Goal: Task Accomplishment & Management: Complete application form

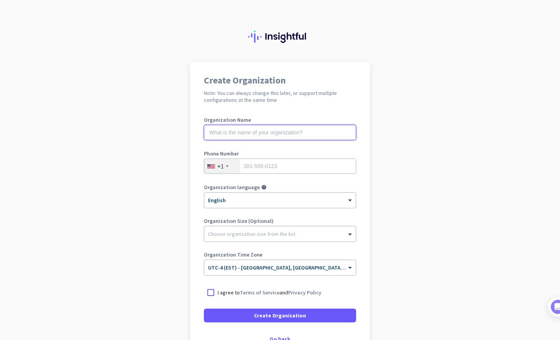
click at [284, 136] on input "text" at bounding box center [280, 132] width 152 height 15
type input "YC Marketing Solutions"
click at [281, 161] on input "tel" at bounding box center [280, 165] width 152 height 15
type input "3053393433"
click at [209, 297] on div at bounding box center [211, 293] width 14 height 14
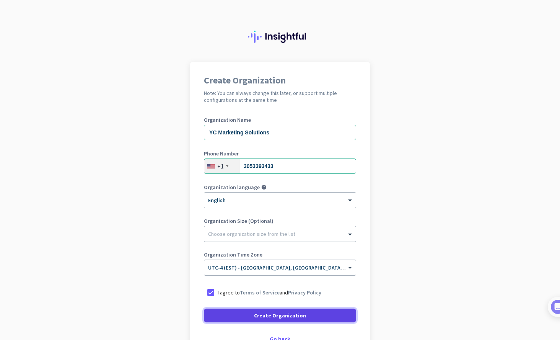
click at [224, 311] on span at bounding box center [280, 315] width 152 height 18
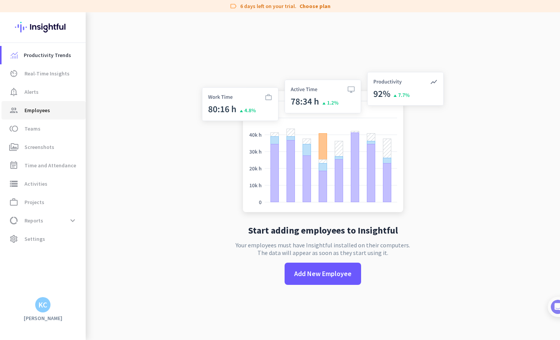
click at [36, 109] on span "Employees" at bounding box center [37, 110] width 26 height 9
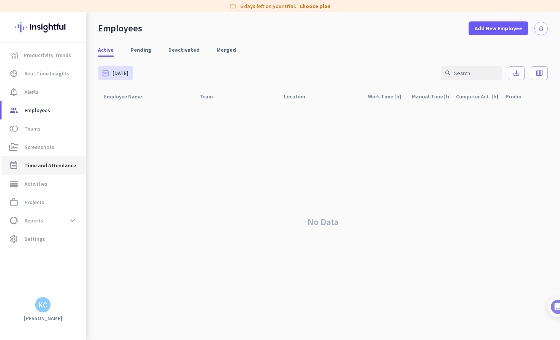
click at [51, 163] on span "Time and Attendance" at bounding box center [50, 165] width 52 height 9
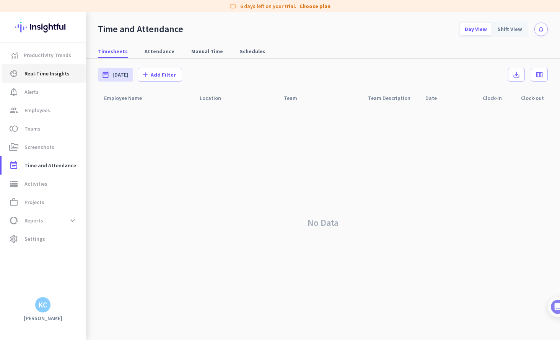
click at [62, 76] on span "Real-Time Insights" at bounding box center [46, 73] width 45 height 9
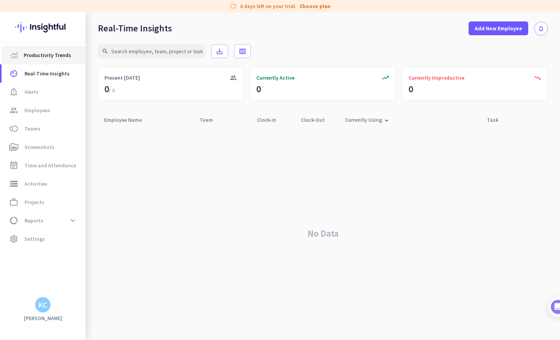
click at [62, 55] on span "Productivity Trends" at bounding box center [47, 55] width 47 height 9
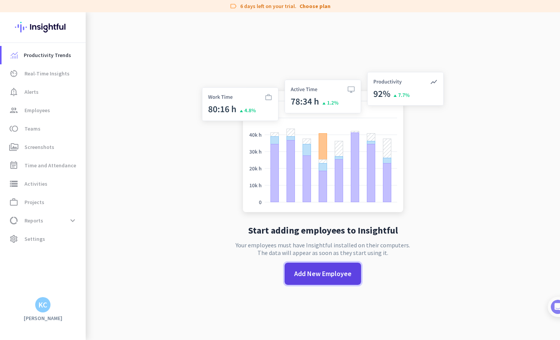
click at [319, 274] on span "Add New Employee" at bounding box center [322, 274] width 57 height 10
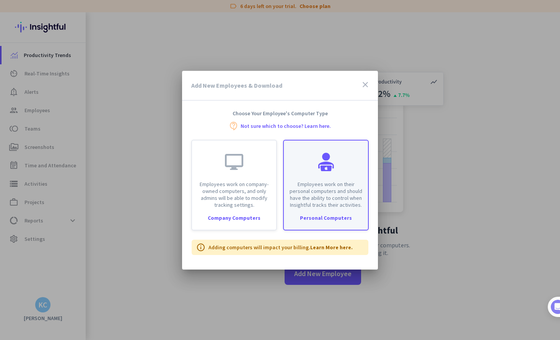
click at [314, 181] on p "Employees work on their personal computers and should have the ability to contr…" at bounding box center [326, 195] width 75 height 28
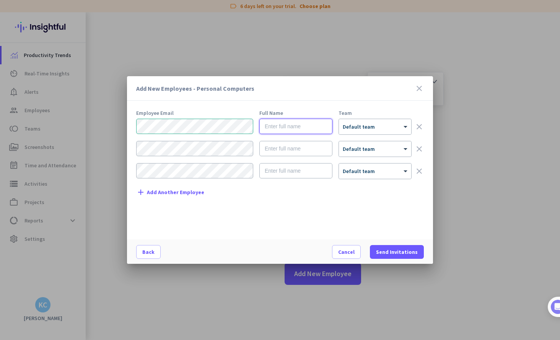
click at [284, 122] on input "text" at bounding box center [296, 126] width 73 height 15
click at [280, 129] on input "text" at bounding box center [296, 126] width 73 height 15
type input "[PERSON_NAME]"
click at [382, 128] on div "× Default team" at bounding box center [370, 127] width 63 height 7
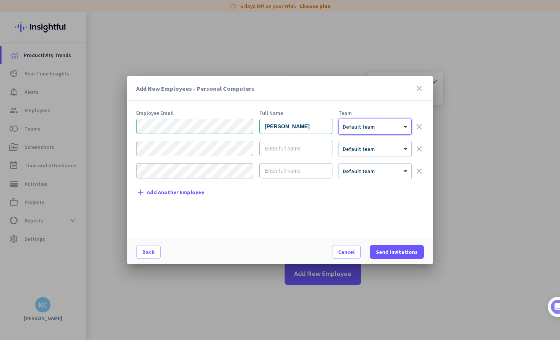
click at [382, 128] on div "× Default team" at bounding box center [370, 127] width 63 height 7
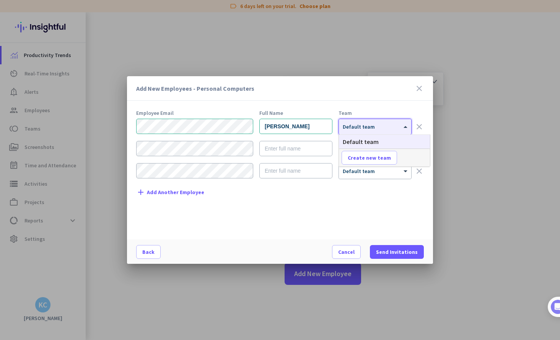
click at [382, 127] on div "× Default team" at bounding box center [370, 127] width 63 height 7
click at [354, 105] on div "Add New Employees - Personal Computers close Employee Email Full Name Team [PER…" at bounding box center [280, 170] width 306 height 188
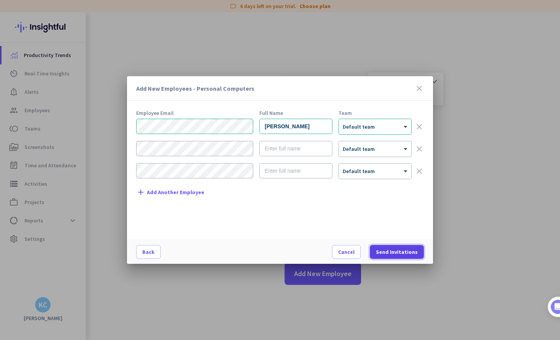
click at [396, 254] on span "Send Invitations" at bounding box center [397, 252] width 42 height 8
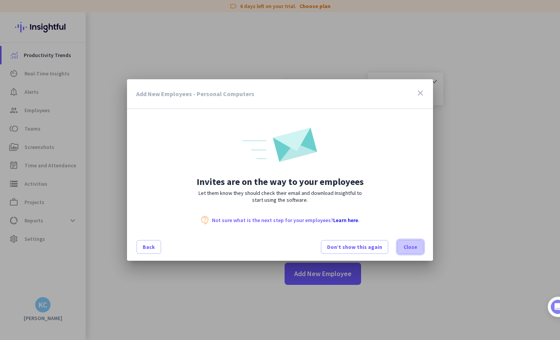
click at [408, 247] on span "Close" at bounding box center [411, 247] width 14 height 8
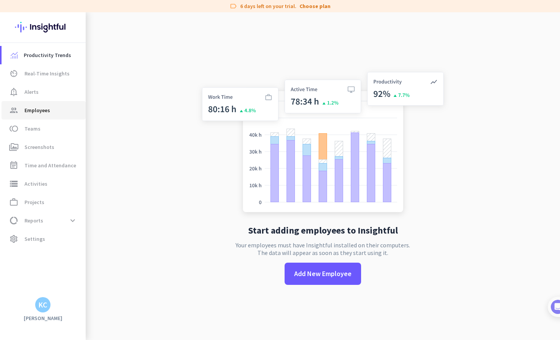
click at [36, 109] on span "Employees" at bounding box center [37, 110] width 26 height 9
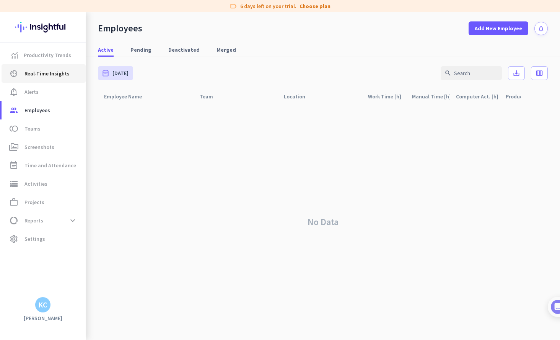
click at [54, 72] on span "Real-Time Insights" at bounding box center [46, 73] width 45 height 9
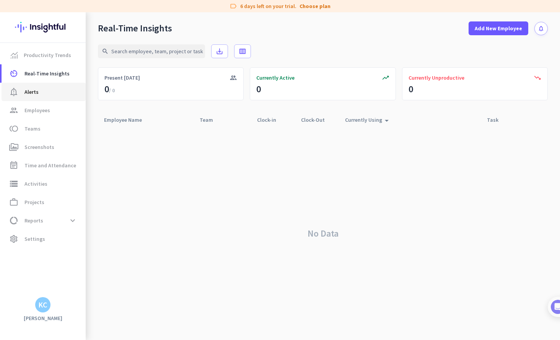
click at [46, 93] on span "notification_important Alerts" at bounding box center [44, 91] width 72 height 9
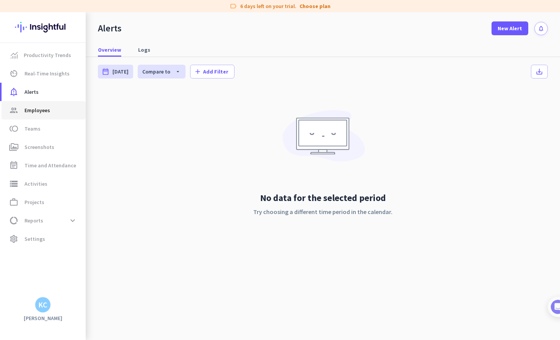
click at [40, 110] on span "Employees" at bounding box center [37, 110] width 26 height 9
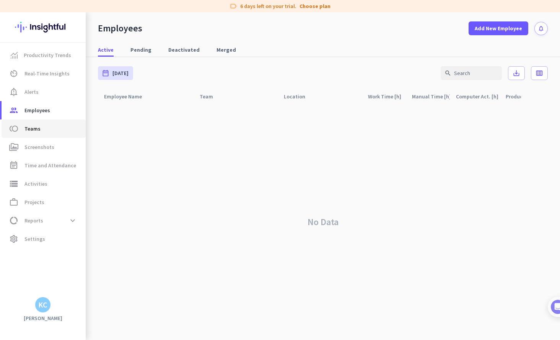
click at [39, 134] on link "toll Teams" at bounding box center [44, 128] width 84 height 18
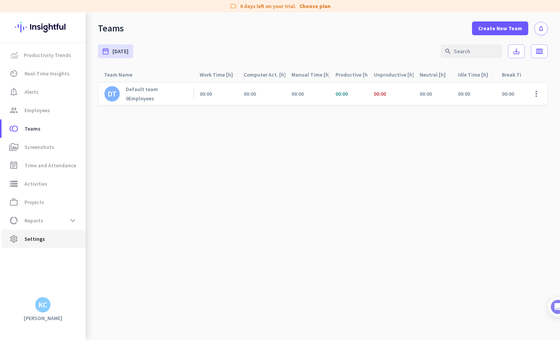
click at [44, 237] on span "settings Settings" at bounding box center [44, 238] width 72 height 9
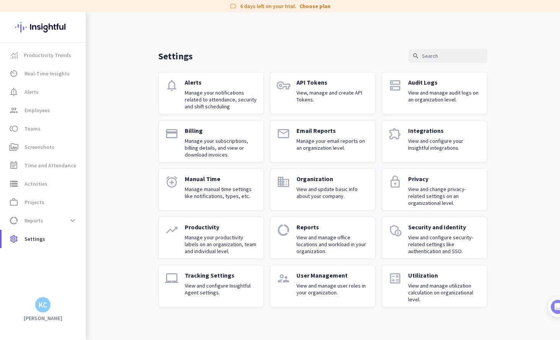
click at [324, 255] on link "data_usage Reports View and manage office locations and workload in your organi…" at bounding box center [323, 238] width 106 height 42
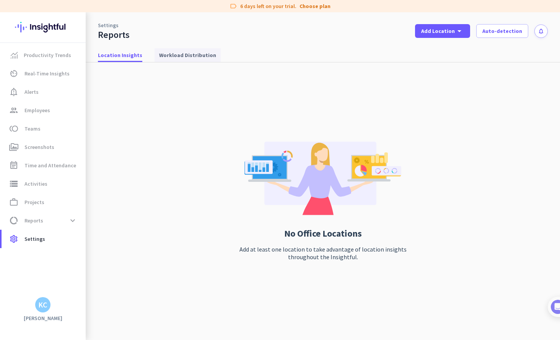
click at [172, 55] on span "Workload Distribution" at bounding box center [187, 55] width 57 height 8
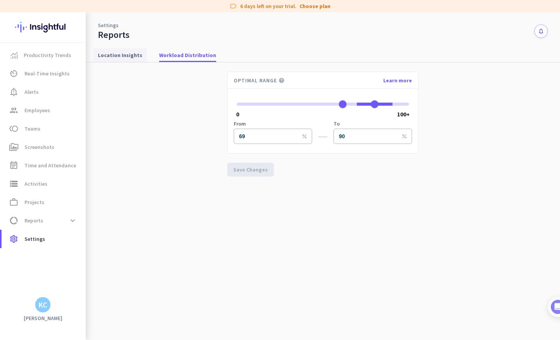
click at [110, 55] on span "Location Insights" at bounding box center [120, 55] width 44 height 8
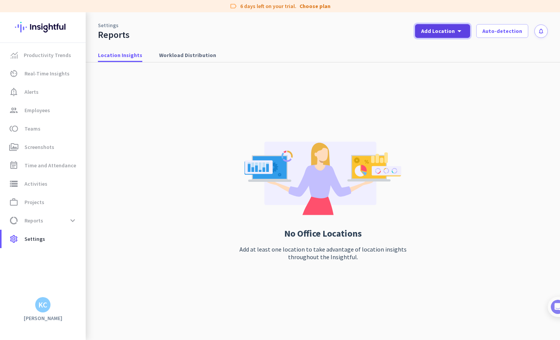
click at [464, 33] on icon "arrow_drop_down" at bounding box center [459, 30] width 9 height 9
click at [465, 46] on div "Add New Location" at bounding box center [463, 48] width 49 height 8
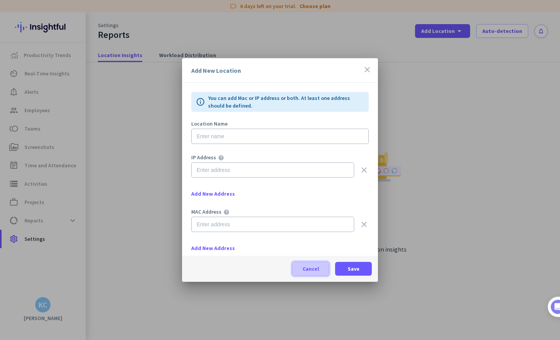
click at [298, 271] on span at bounding box center [311, 269] width 36 height 18
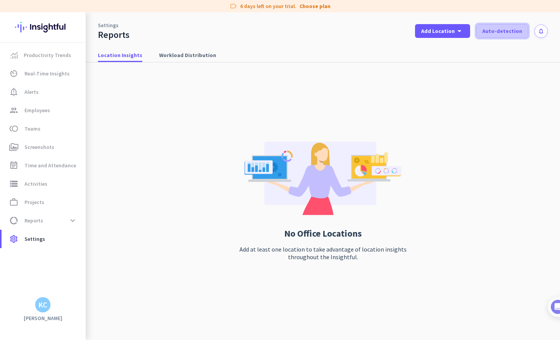
click at [523, 27] on span at bounding box center [502, 31] width 51 height 18
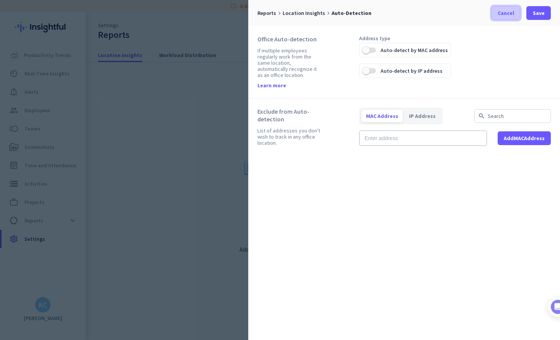
click at [499, 8] on span at bounding box center [506, 13] width 28 height 18
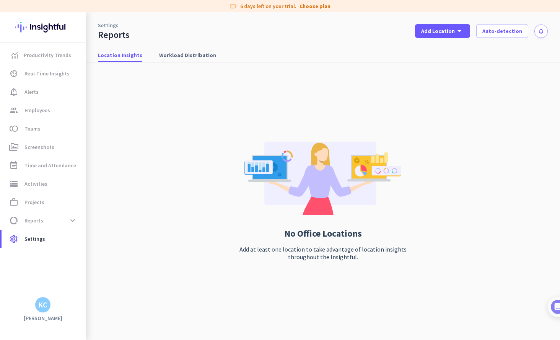
click at [41, 308] on div "KC" at bounding box center [42, 305] width 9 height 8
click at [79, 251] on span "Personal Settings" at bounding box center [83, 248] width 46 height 7
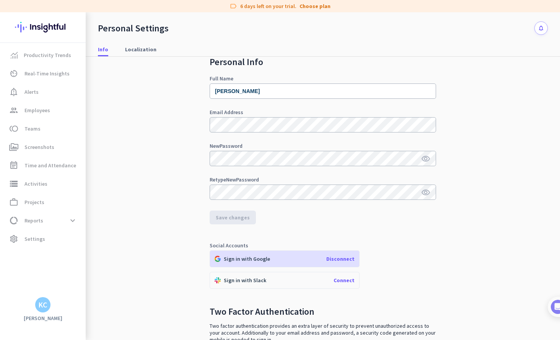
scroll to position [77, 0]
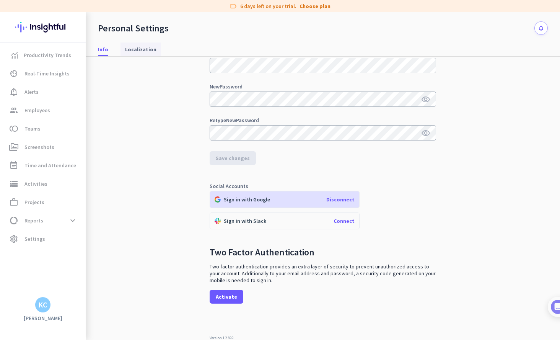
click at [144, 45] on span "Localization" at bounding box center [140, 49] width 31 height 14
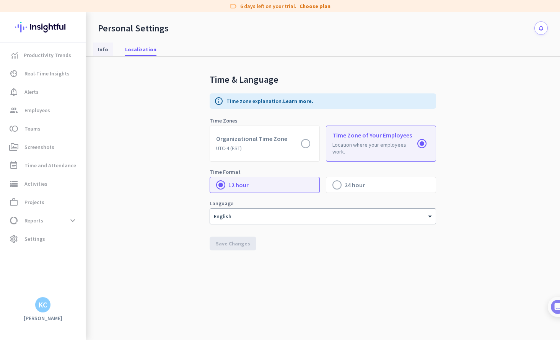
click at [101, 45] on span "Info" at bounding box center [103, 49] width 10 height 14
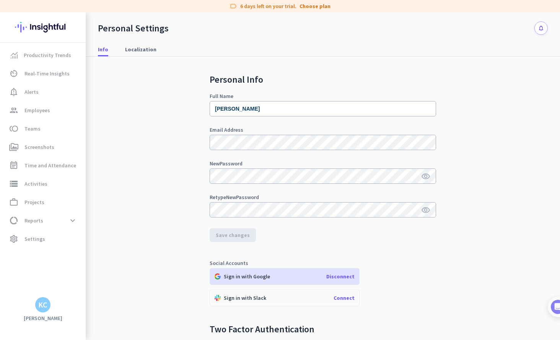
scroll to position [77, 0]
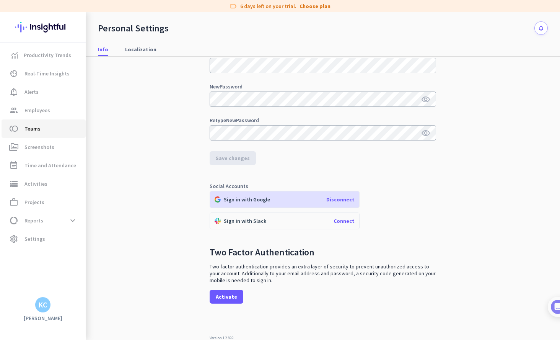
click at [39, 127] on span "toll Teams" at bounding box center [44, 128] width 72 height 9
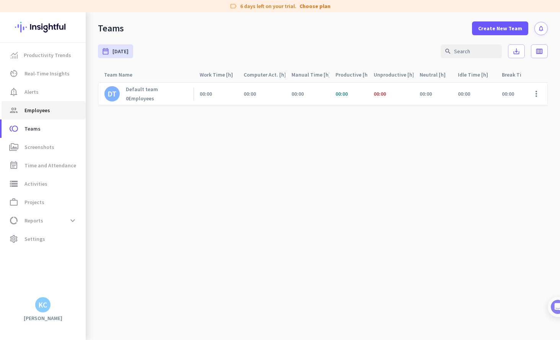
click at [41, 109] on span "Employees" at bounding box center [37, 110] width 26 height 9
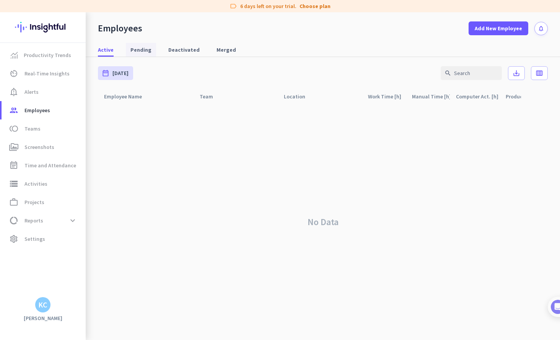
click at [147, 50] on span "Pending" at bounding box center [141, 50] width 21 height 8
click at [98, 52] on span "Active" at bounding box center [106, 50] width 16 height 8
